Goal: Find specific page/section: Find specific page/section

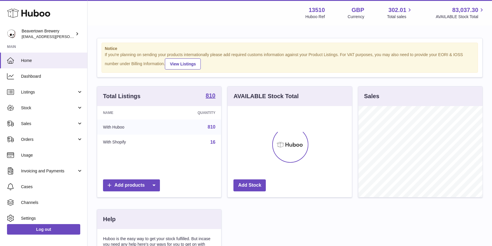
scroll to position [91, 124]
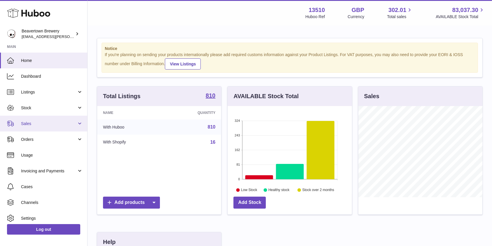
click at [25, 121] on span "Sales" at bounding box center [49, 124] width 56 height 6
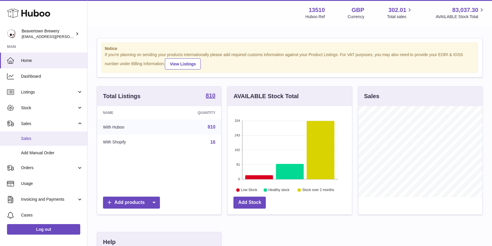
click at [32, 144] on link "Sales" at bounding box center [43, 138] width 87 height 14
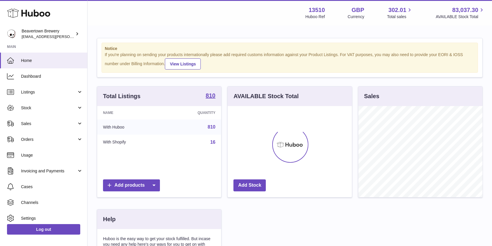
scroll to position [91, 124]
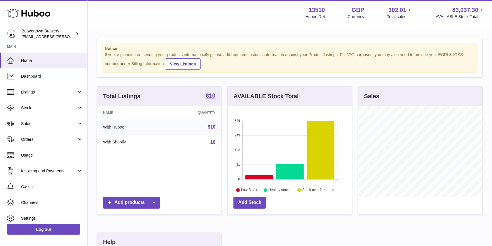
drag, startPoint x: 45, startPoint y: 125, endPoint x: 42, endPoint y: 132, distance: 7.9
click at [46, 125] on span "Sales" at bounding box center [49, 124] width 56 height 6
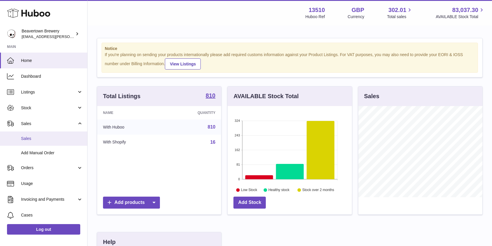
click at [39, 136] on span "Sales" at bounding box center [52, 139] width 62 height 6
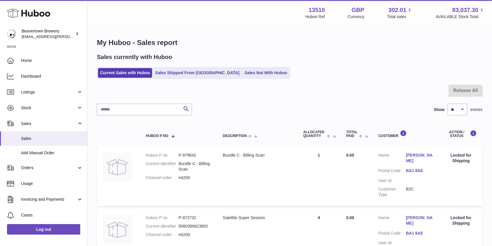
click at [222, 67] on ul "Current Sales with Huboo Sales Shipped From Huboo Sales Not With Huboo" at bounding box center [194, 73] width 194 height 12
click at [243, 69] on link "Sales Not With Huboo" at bounding box center [266, 73] width 47 height 10
